Goal: Task Accomplishment & Management: Manage account settings

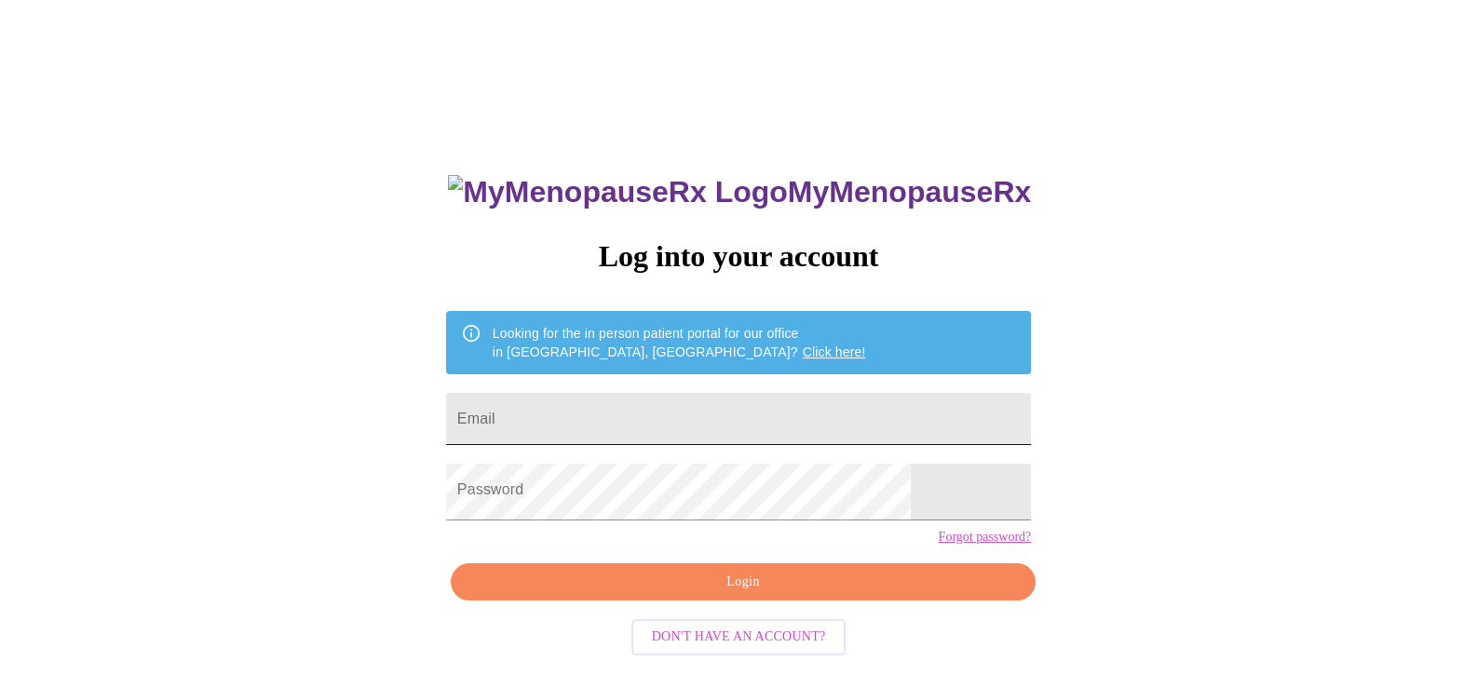
click at [612, 416] on input "Email" at bounding box center [738, 419] width 585 height 52
type input "ferruzzasx4@yahoo.com"
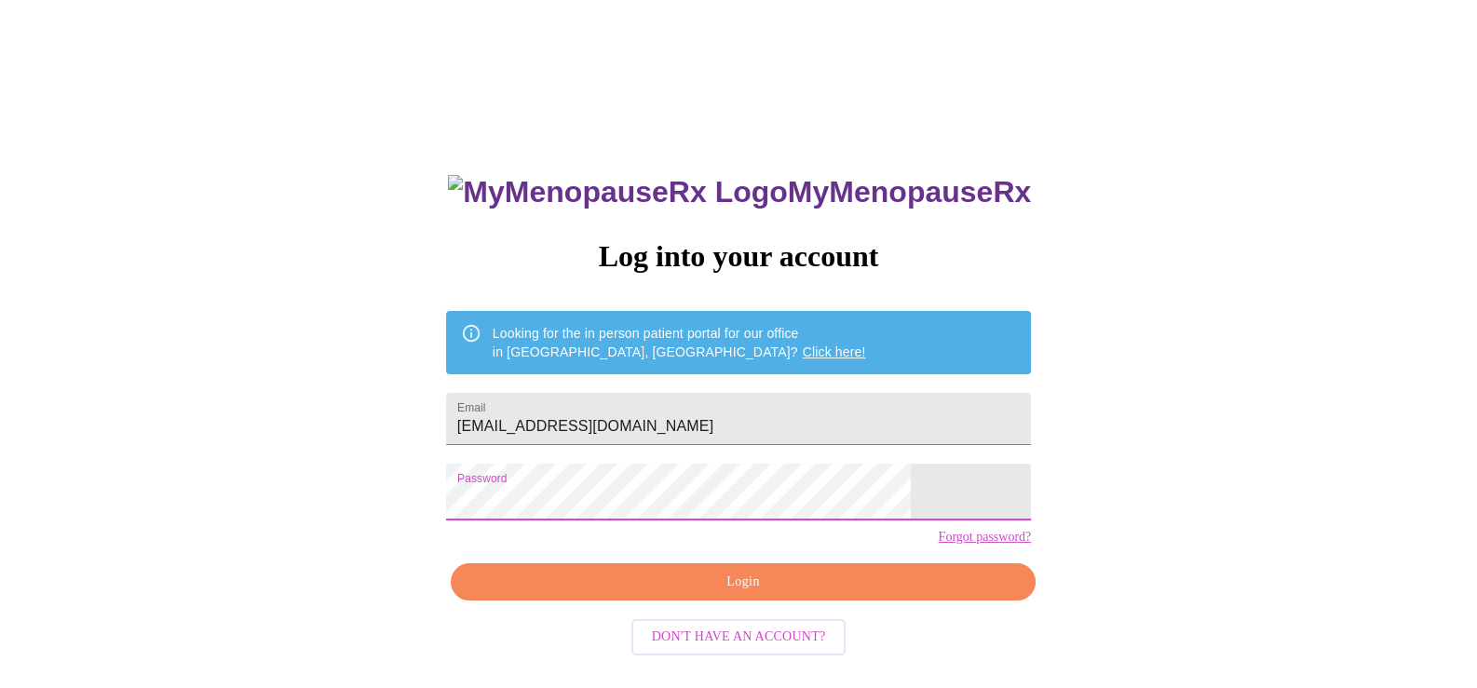
click at [678, 594] on span "Login" at bounding box center [743, 582] width 542 height 23
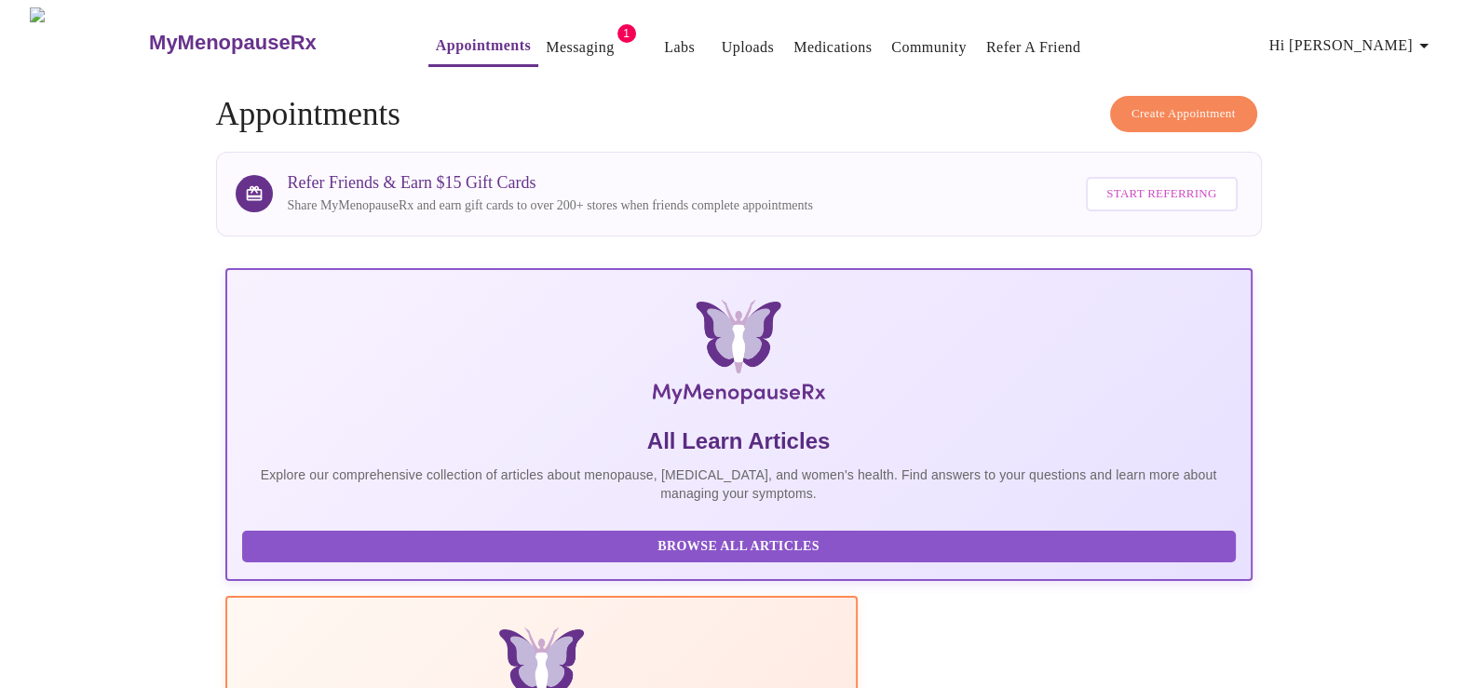
click at [574, 43] on link "Messaging" at bounding box center [580, 47] width 68 height 26
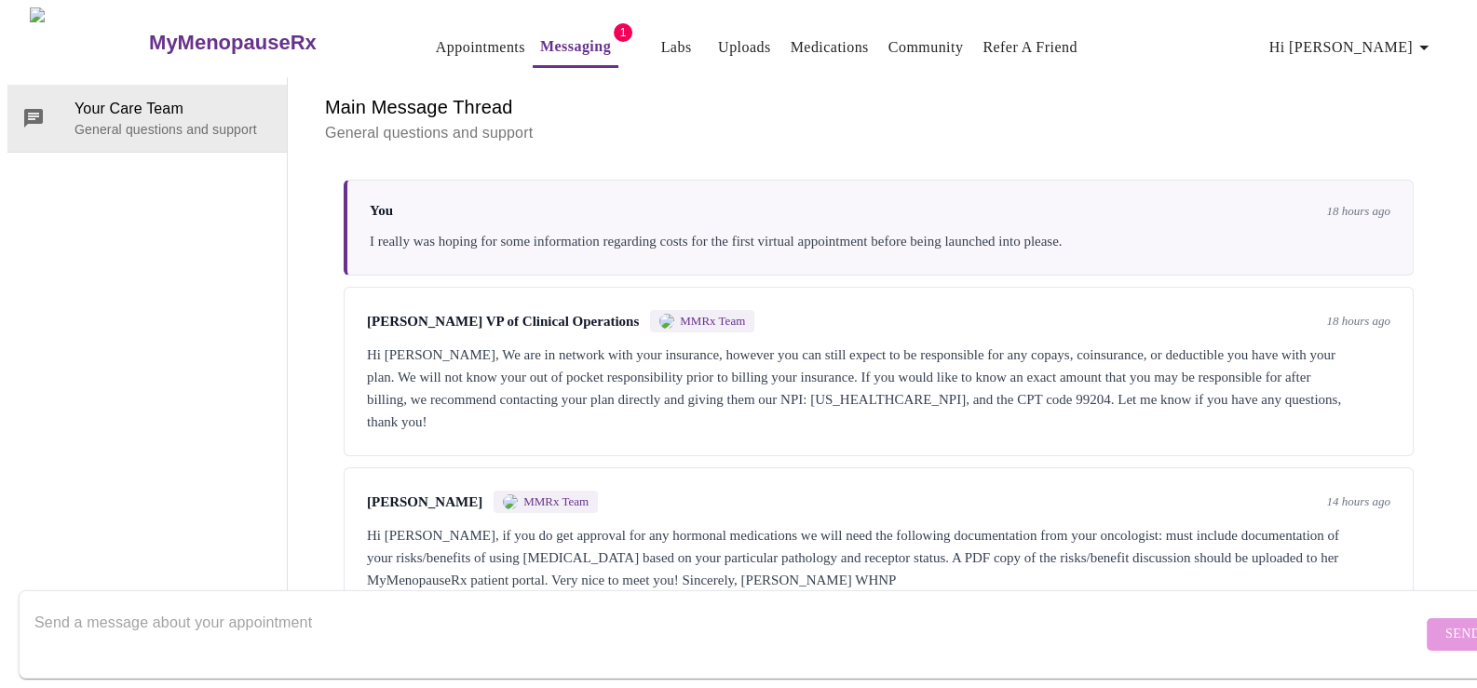
scroll to position [70, 0]
